Goal: Register for event/course

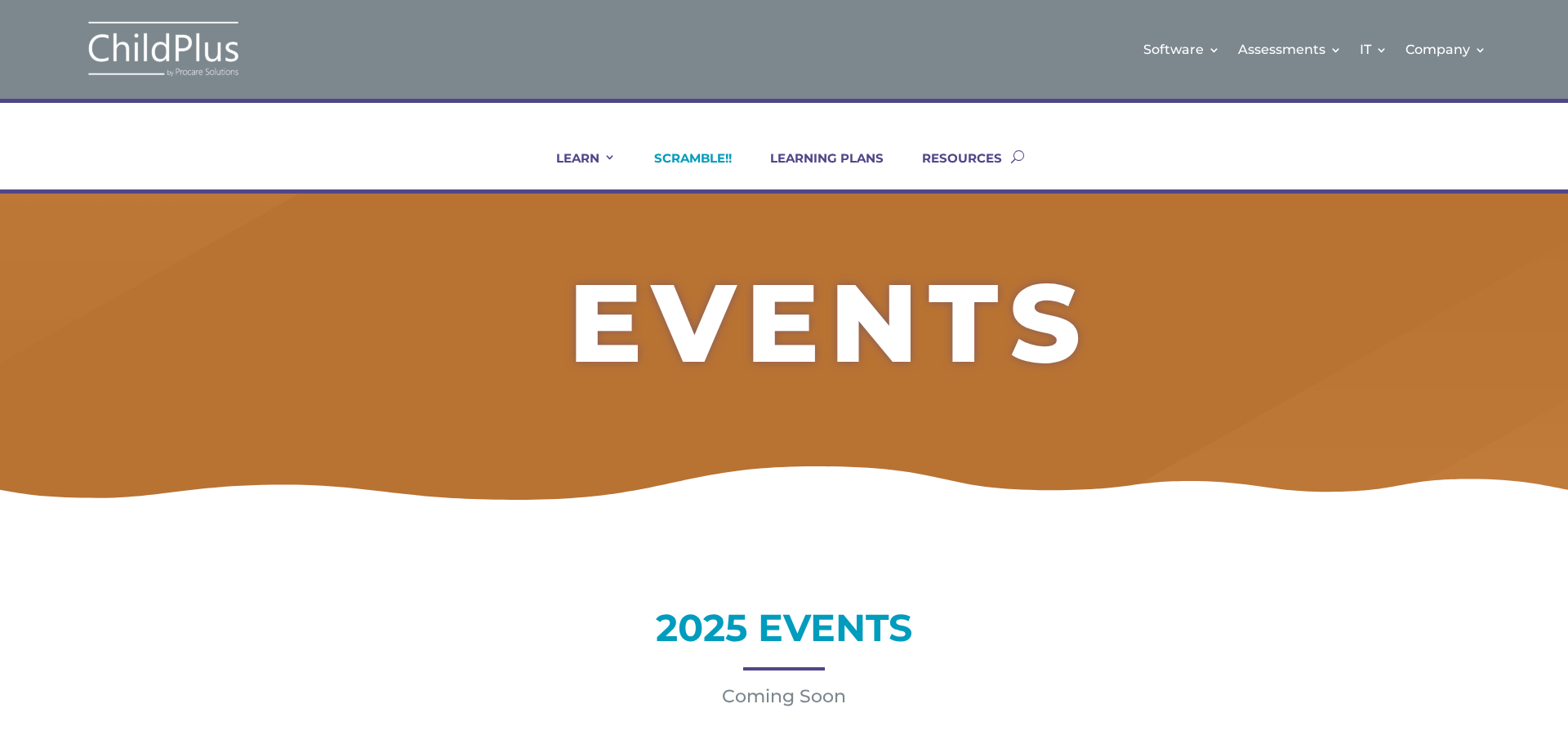
click at [702, 153] on link "SCRAMBLE!!" at bounding box center [682, 170] width 98 height 39
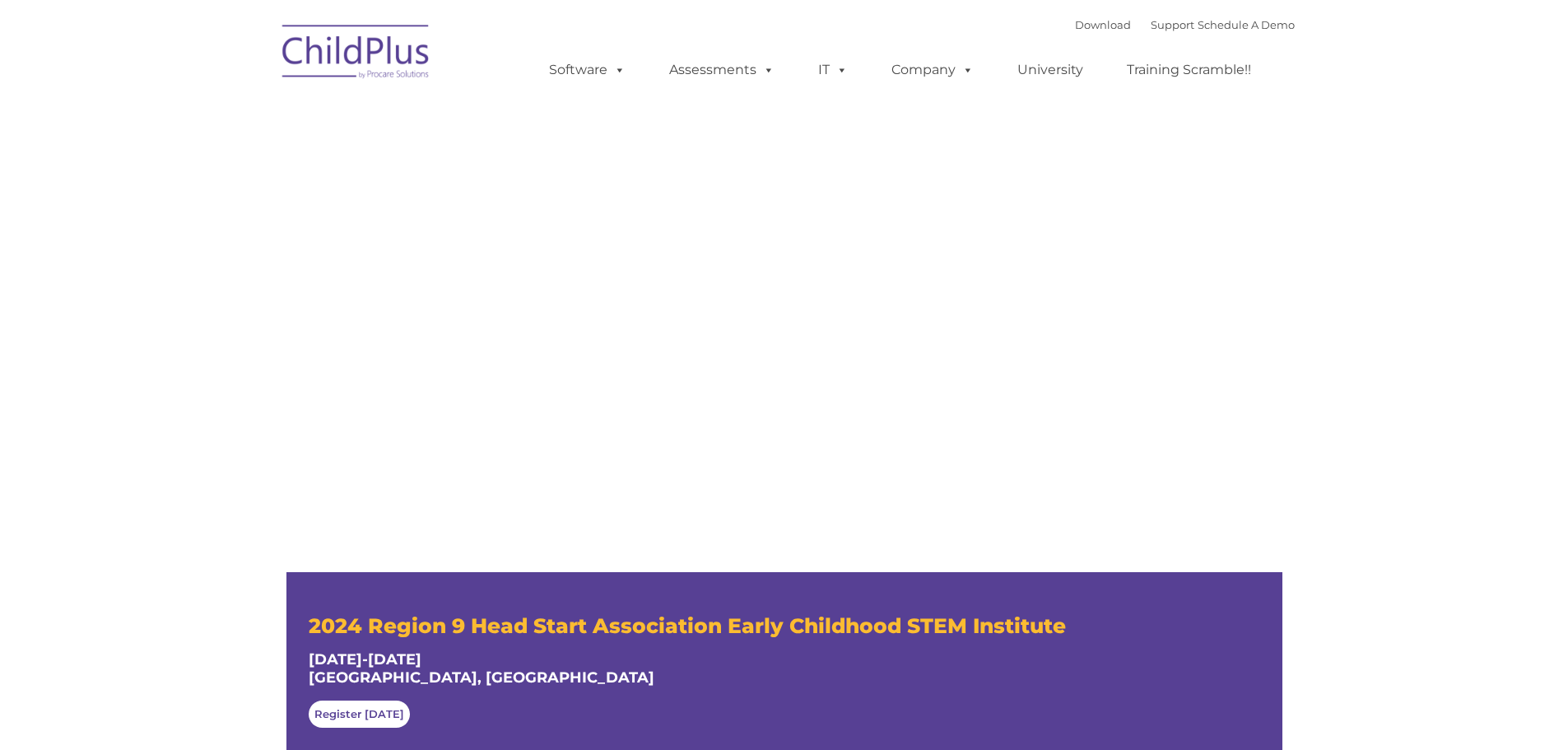
type input ""
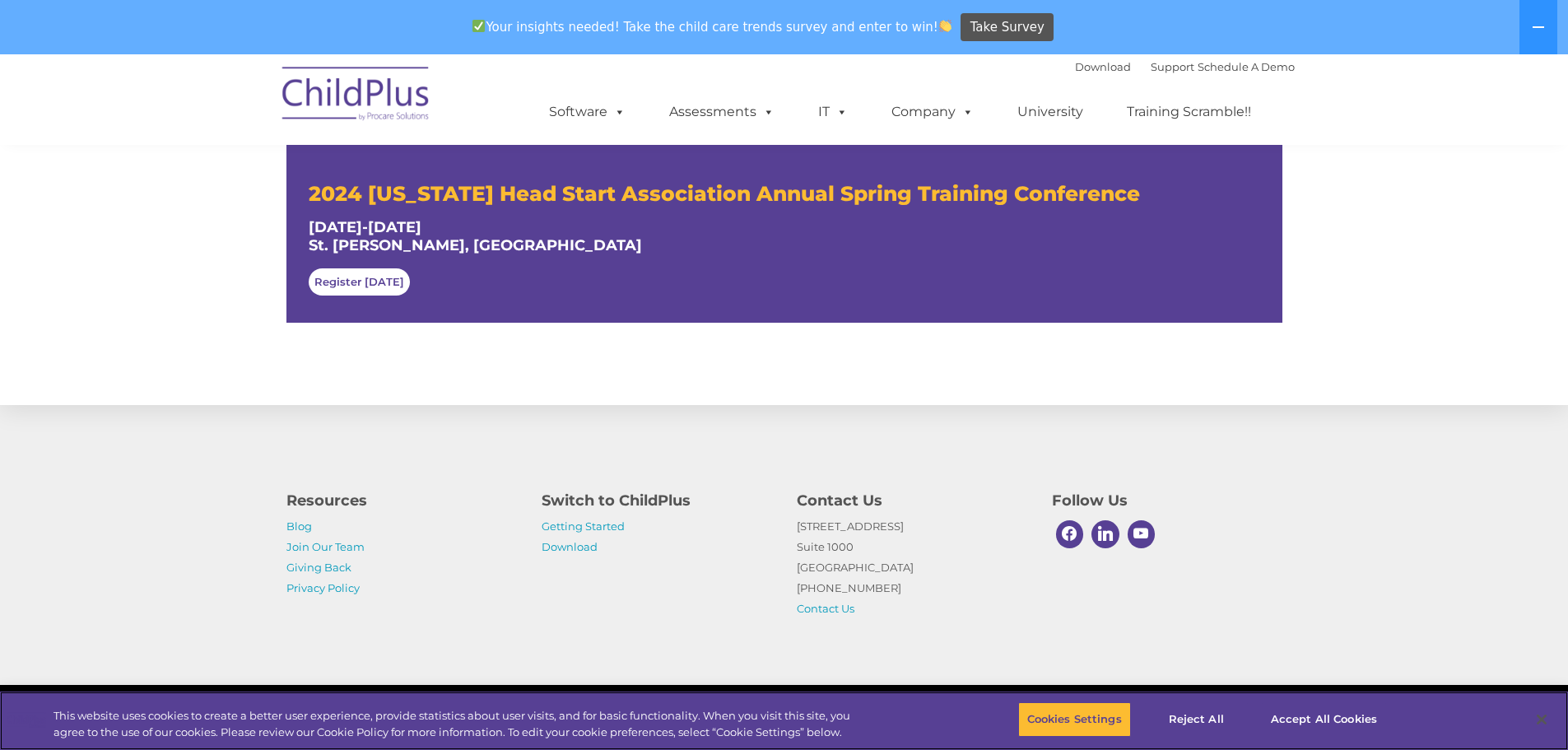
scroll to position [916, 0]
